Goal: Information Seeking & Learning: Learn about a topic

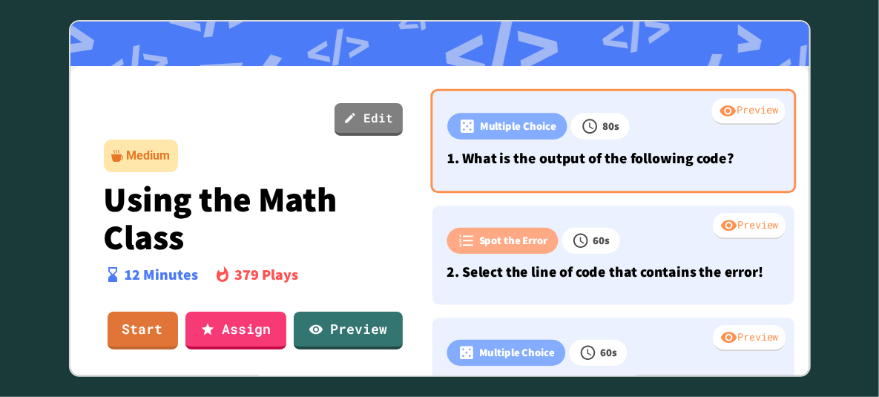
click at [740, 115] on div "Preview" at bounding box center [747, 111] width 73 height 27
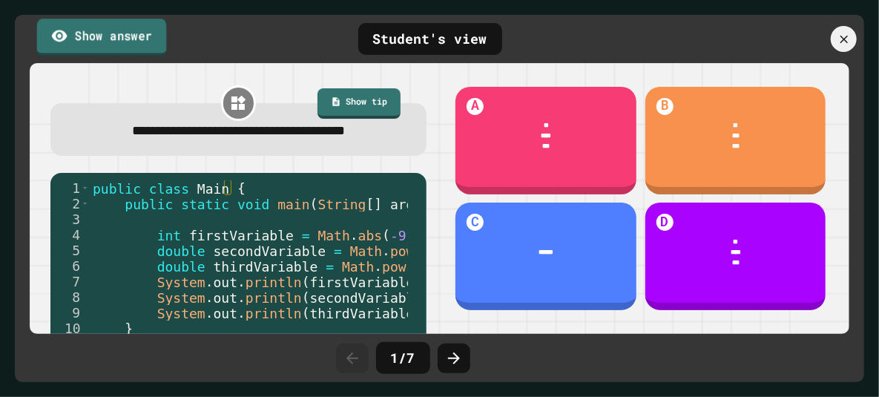
click at [133, 33] on link "Show answer" at bounding box center [102, 37] width 130 height 37
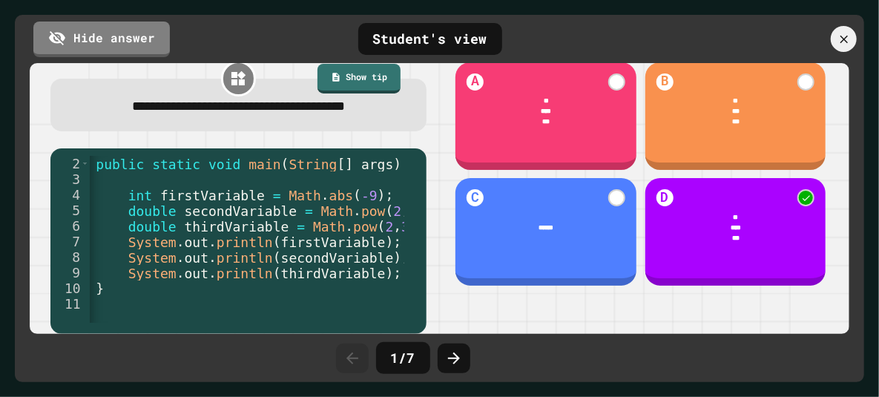
scroll to position [0, 31]
click at [837, 39] on icon at bounding box center [844, 39] width 16 height 16
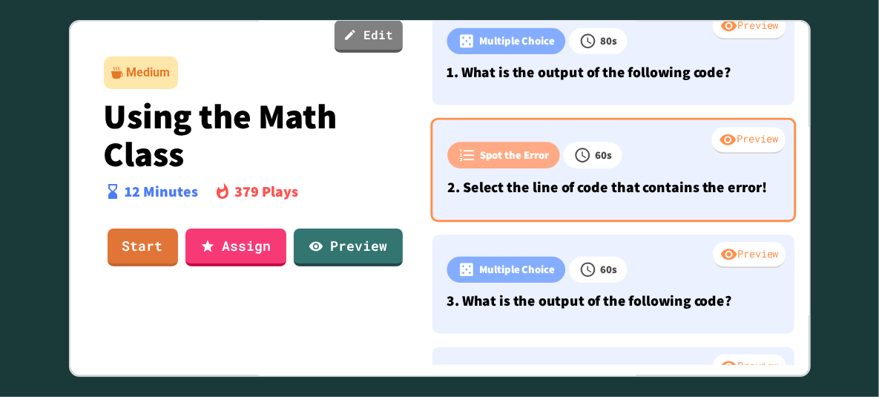
scroll to position [20, 0]
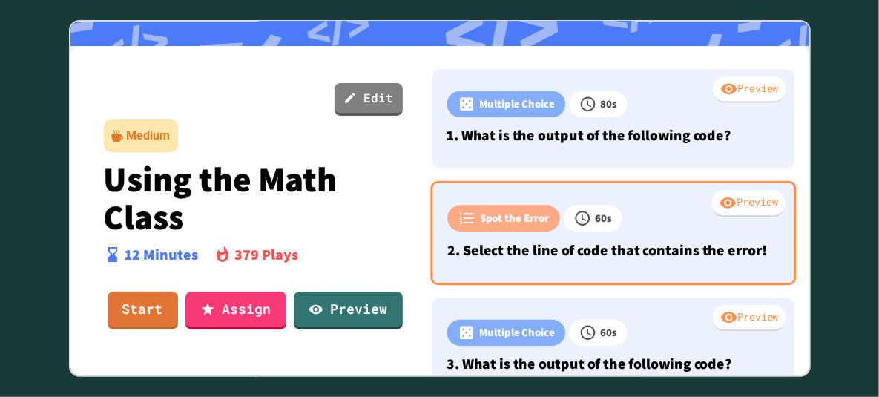
click at [726, 201] on div "Preview" at bounding box center [747, 203] width 73 height 27
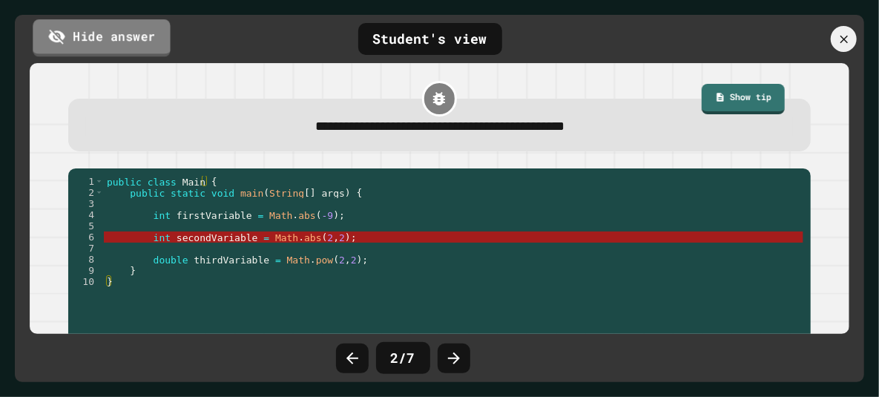
click at [110, 45] on link "Hide answer" at bounding box center [101, 37] width 137 height 37
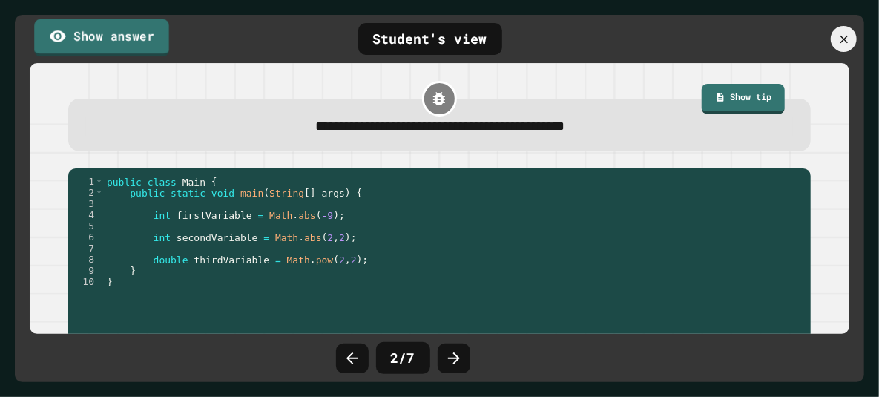
click at [109, 39] on link "Show answer" at bounding box center [101, 37] width 135 height 37
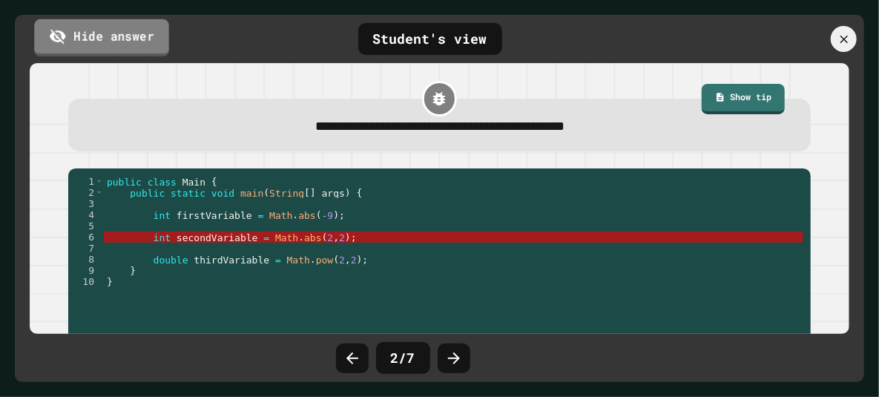
click at [109, 39] on link "Hide answer" at bounding box center [101, 37] width 135 height 37
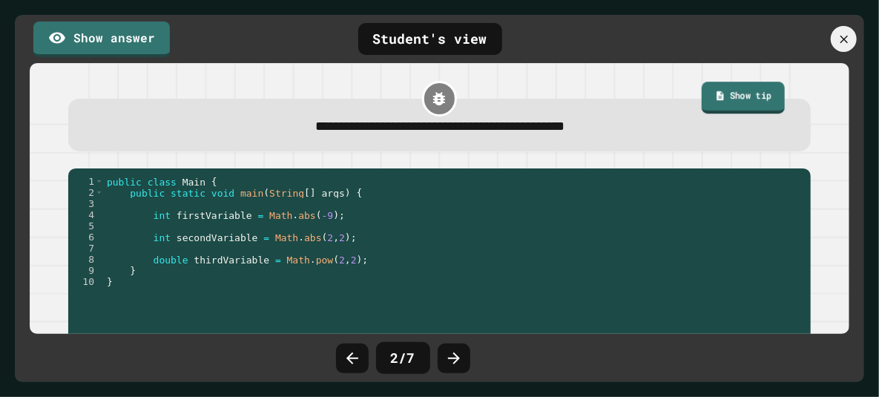
click at [754, 88] on link "Show tip" at bounding box center [742, 98] width 83 height 32
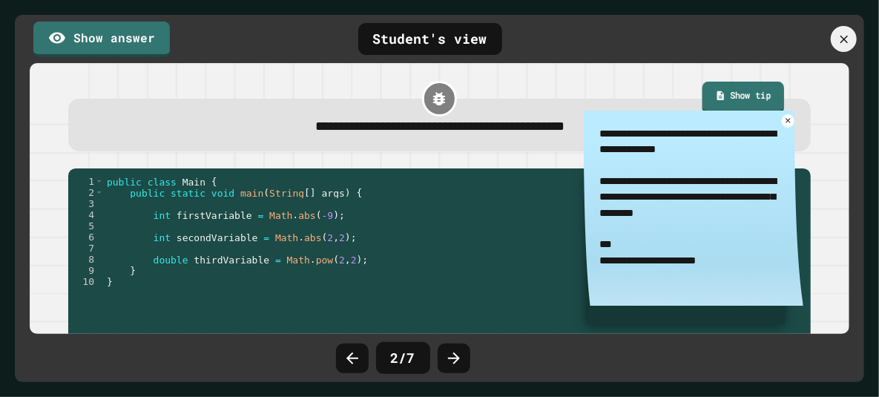
click at [751, 93] on link "Show tip" at bounding box center [743, 98] width 82 height 32
click at [842, 39] on icon at bounding box center [844, 39] width 16 height 16
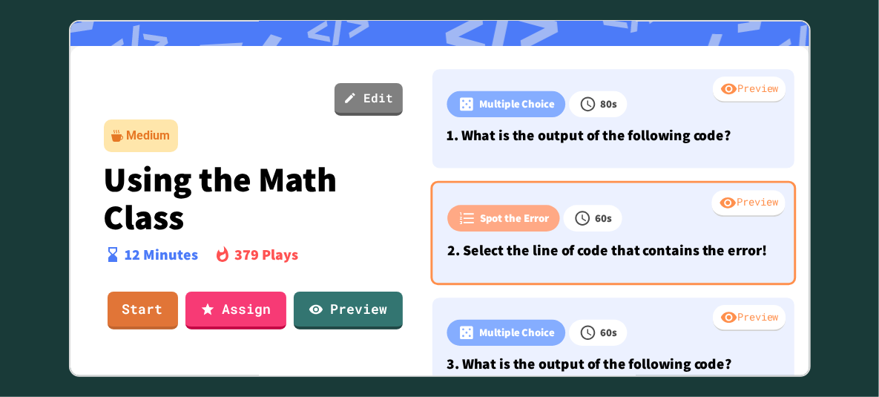
scroll to position [148, 0]
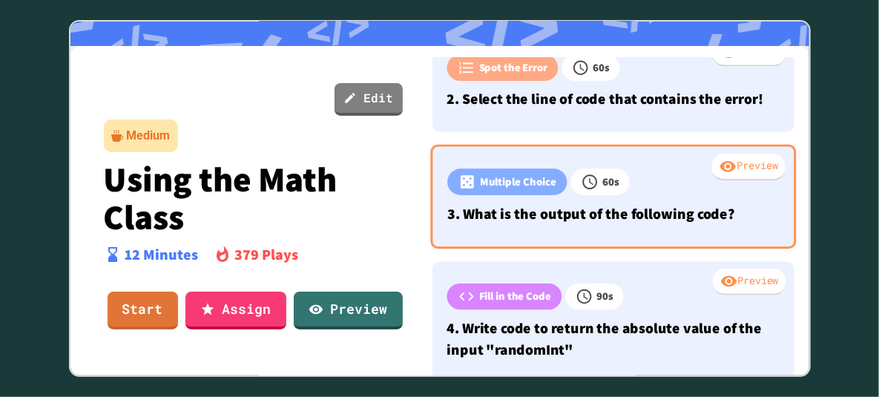
click at [722, 180] on div "Preview" at bounding box center [747, 166] width 73 height 27
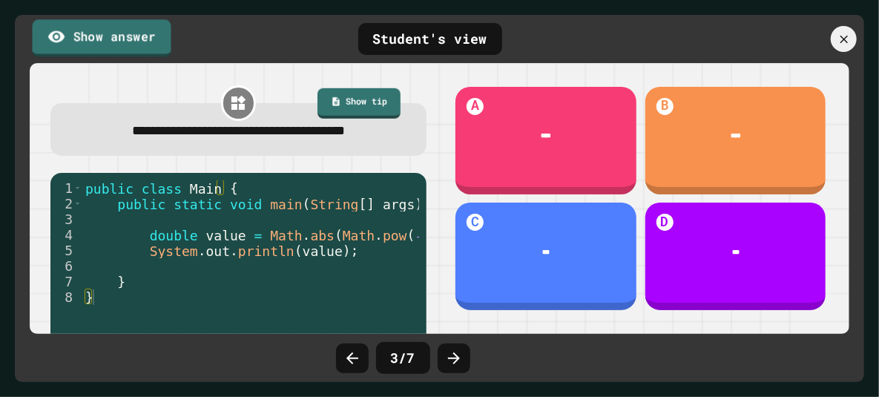
click at [136, 33] on link "Show answer" at bounding box center [102, 37] width 139 height 37
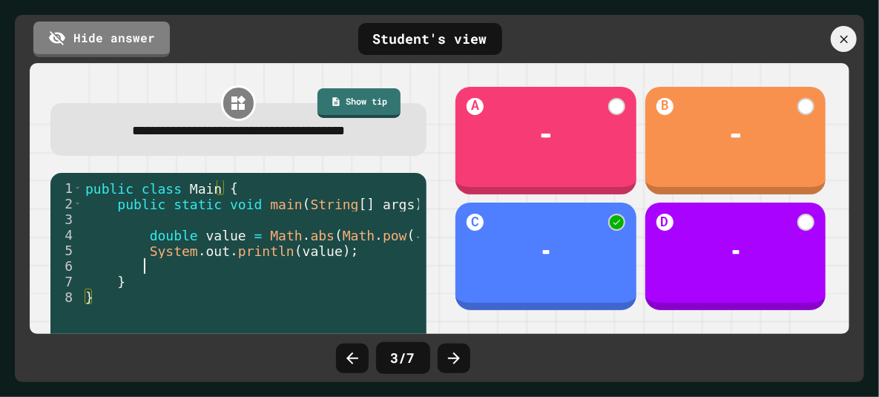
click at [260, 268] on div "public class Main { public static void main ( String [ ] args ) { double value …" at bounding box center [265, 273] width 366 height 187
click at [354, 259] on div "public class Main { public static void main ( String [ ] args ) { double value …" at bounding box center [265, 273] width 366 height 187
click at [362, 103] on link "Show tip" at bounding box center [359, 101] width 76 height 32
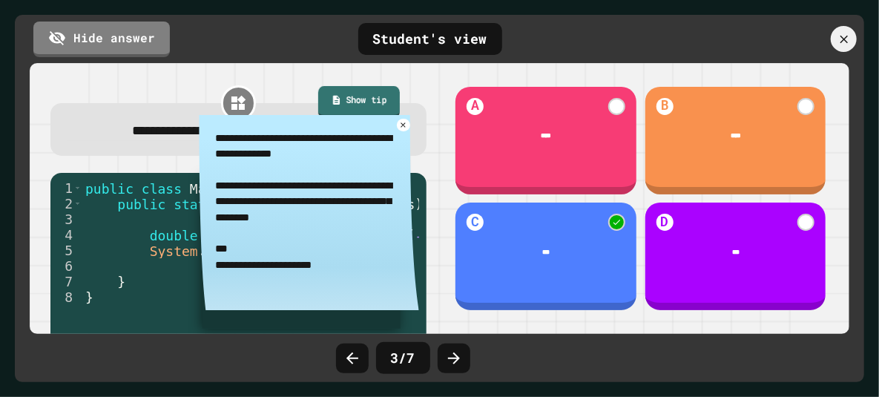
click at [366, 106] on link "Show tip" at bounding box center [359, 102] width 82 height 32
click at [398, 128] on icon at bounding box center [403, 124] width 10 height 10
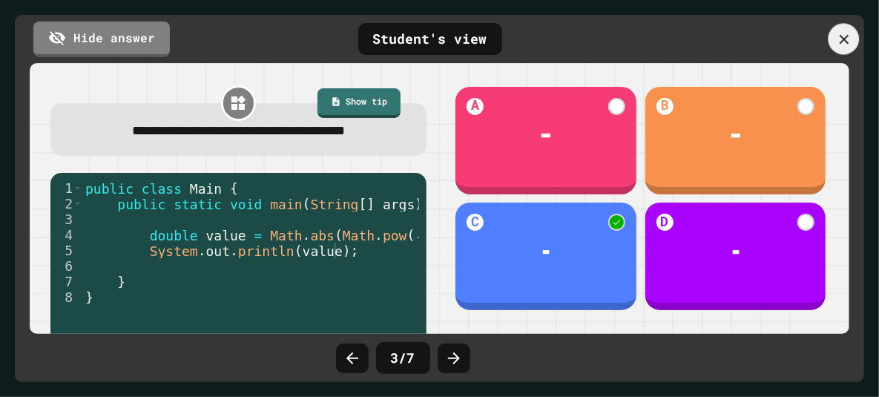
click at [841, 46] on icon at bounding box center [844, 39] width 16 height 16
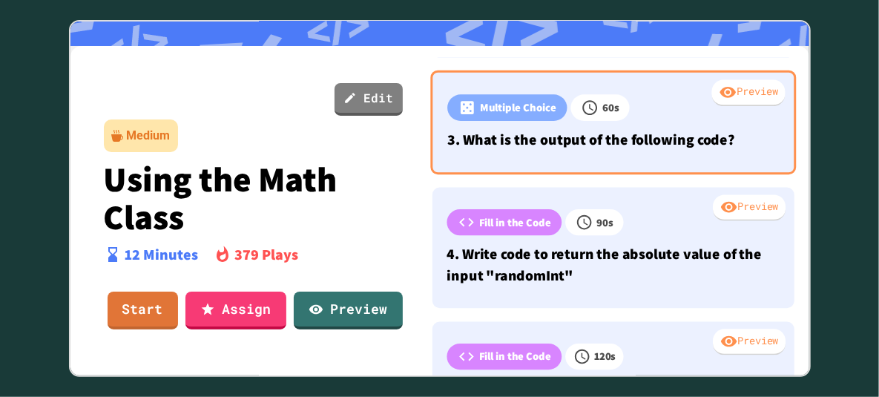
scroll to position [297, 0]
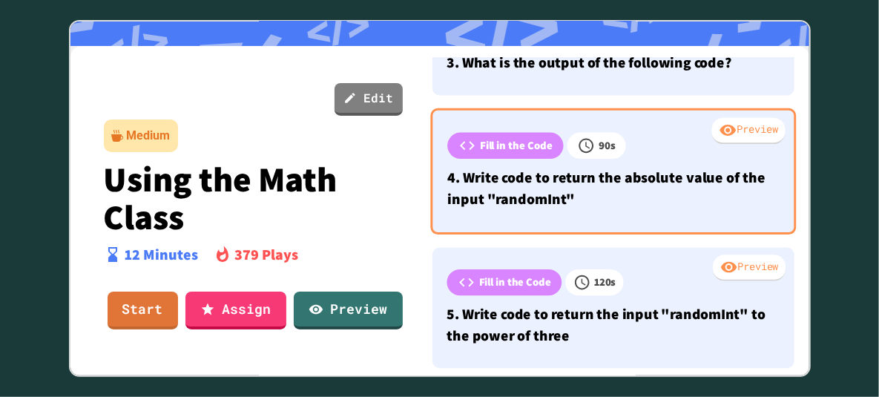
click at [721, 144] on div "Preview" at bounding box center [747, 130] width 73 height 27
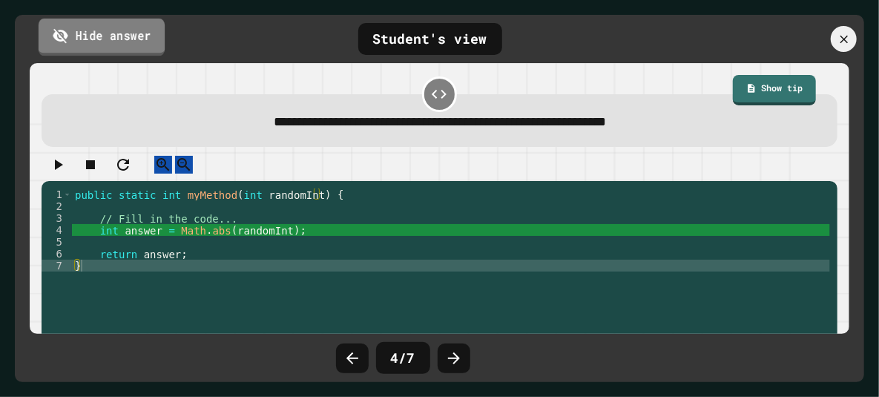
click at [102, 27] on link "Hide answer" at bounding box center [102, 36] width 126 height 37
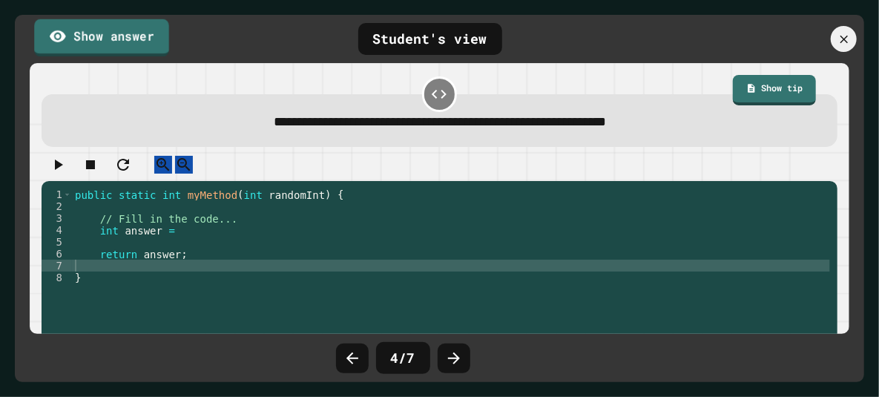
click at [102, 27] on link "Show answer" at bounding box center [101, 37] width 135 height 37
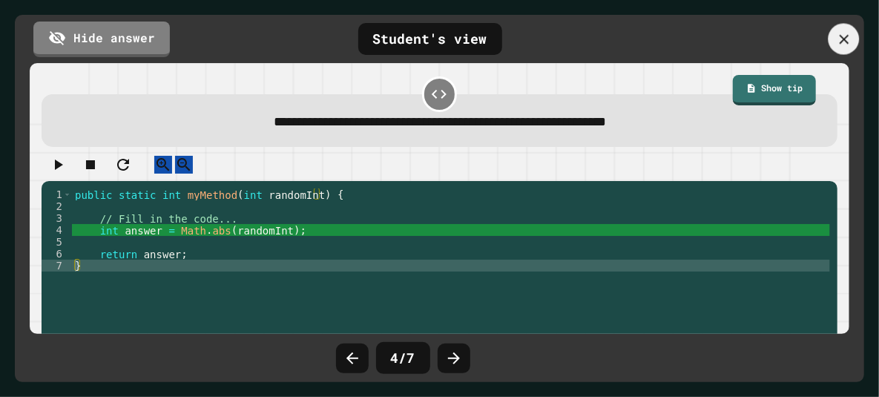
click at [836, 31] on icon at bounding box center [844, 39] width 16 height 16
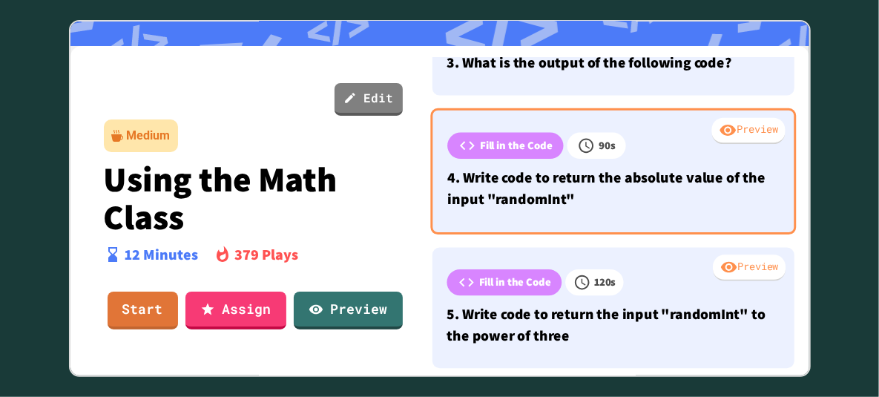
scroll to position [445, 0]
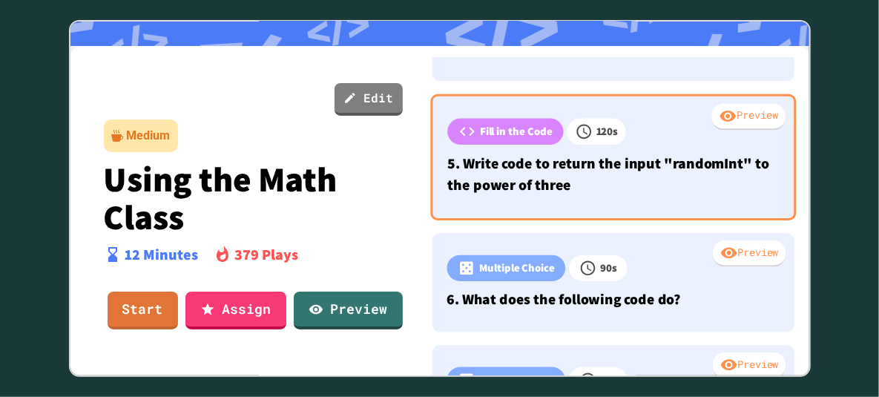
click at [727, 130] on div "Preview" at bounding box center [747, 116] width 73 height 27
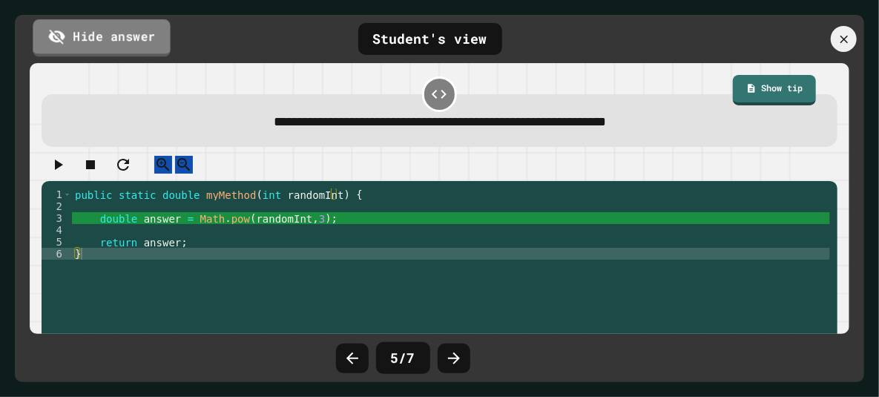
click at [125, 38] on link "Hide answer" at bounding box center [101, 37] width 137 height 37
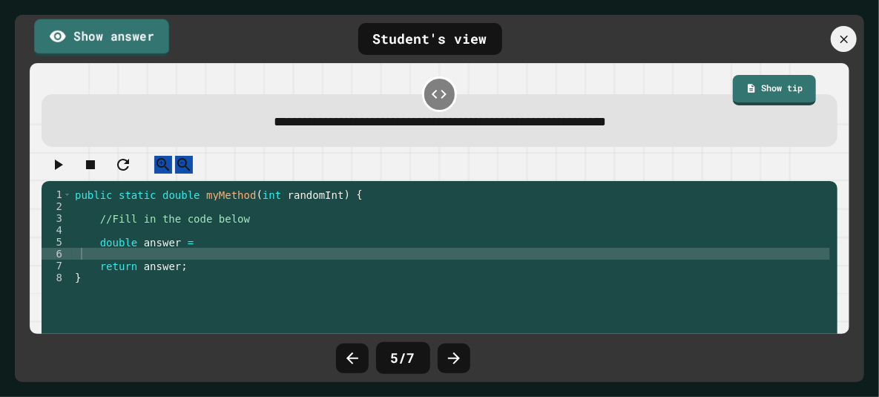
click at [125, 38] on link "Show answer" at bounding box center [101, 37] width 135 height 37
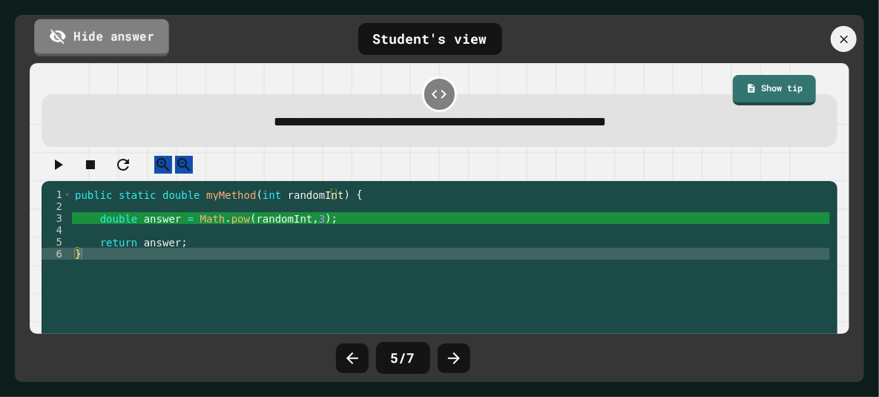
click at [125, 38] on link "Hide answer" at bounding box center [101, 37] width 135 height 37
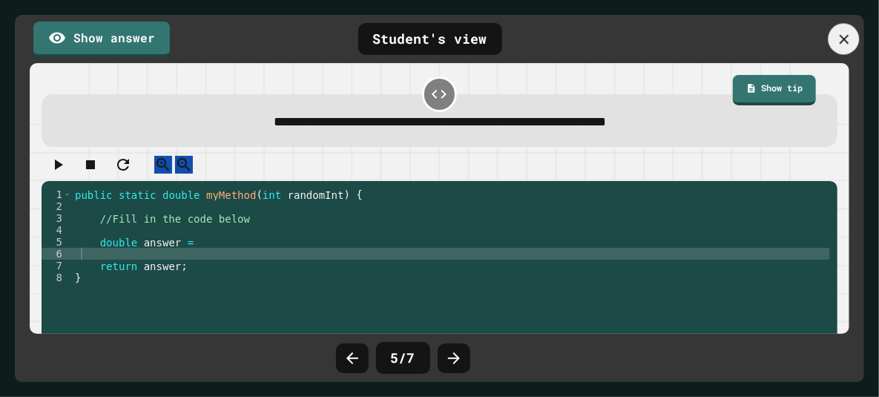
click at [845, 42] on icon at bounding box center [844, 39] width 16 height 16
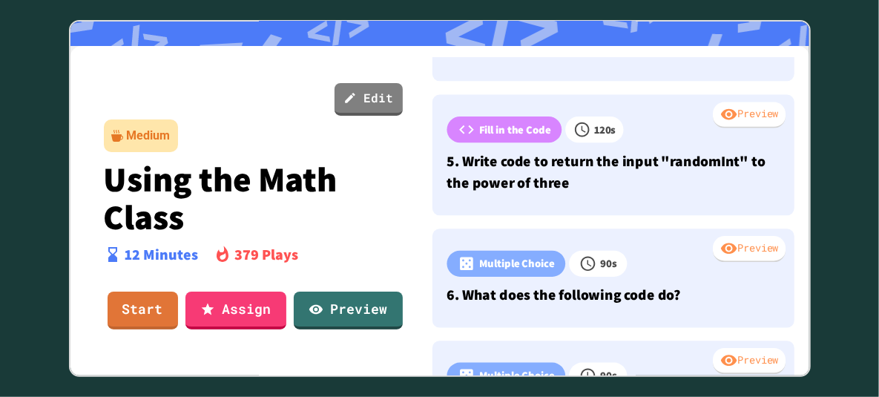
scroll to position [0, 0]
